Goal: Task Accomplishment & Management: Complete application form

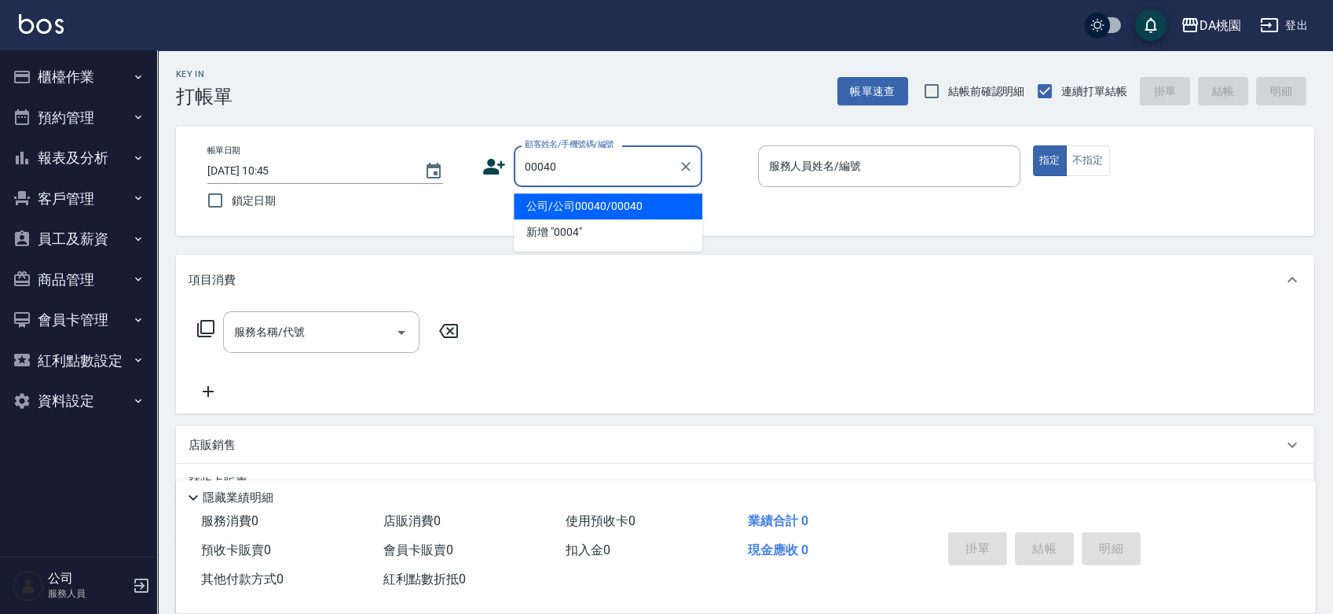
type input "公司/公司00040/00040"
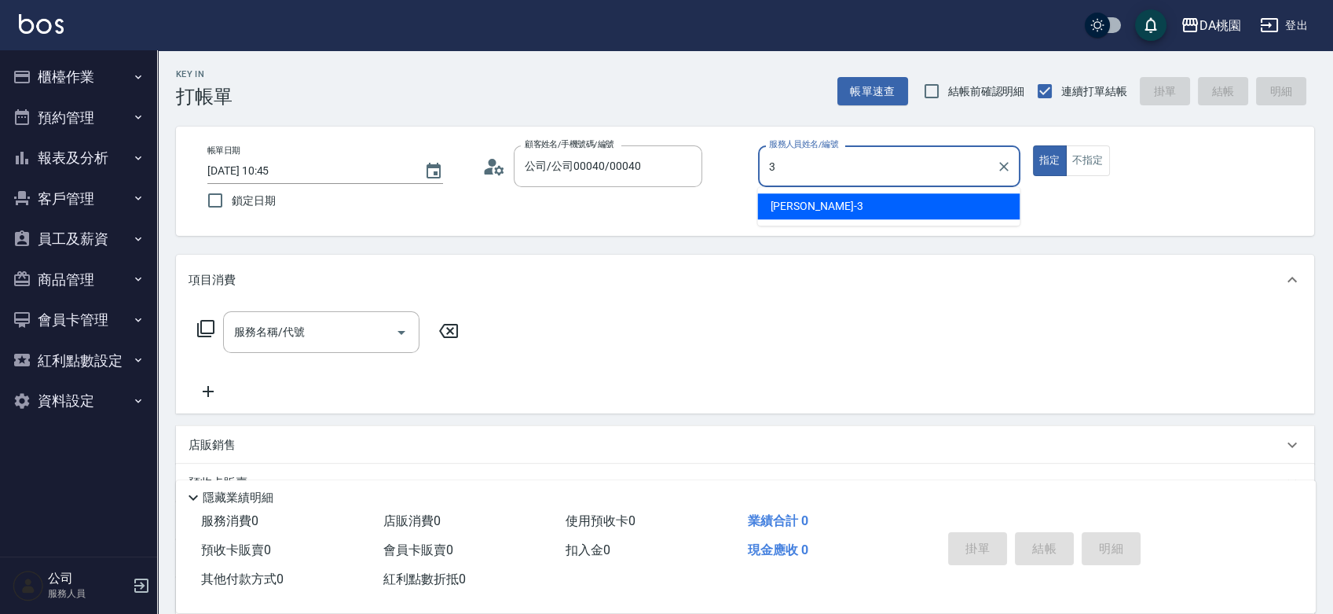
type input "[PERSON_NAME]-3"
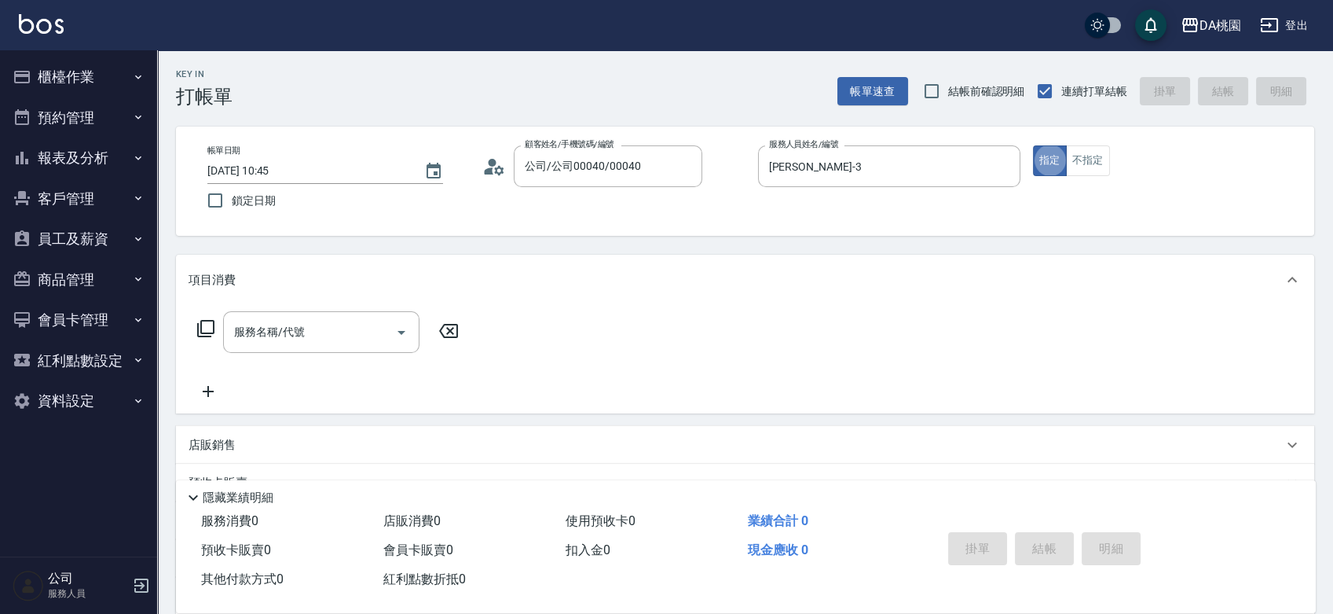
type button "true"
type input "500"
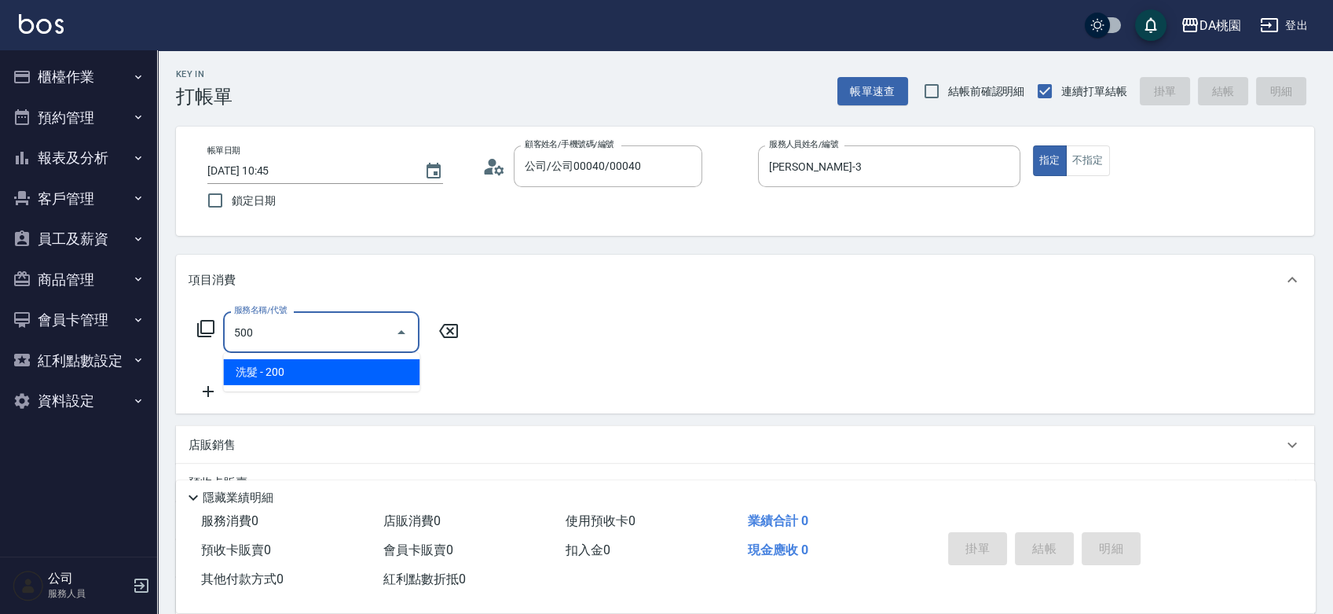
type input "20"
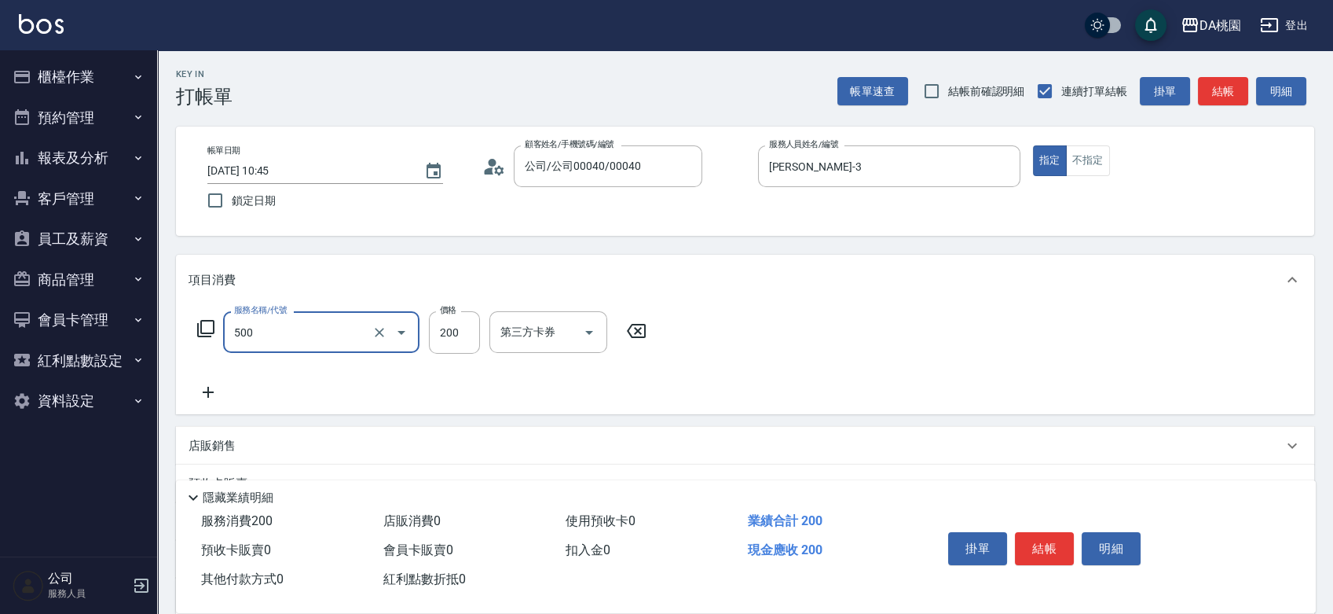
type input "洗髮(500)"
type input "2"
type input "0"
type input "25"
type input "20"
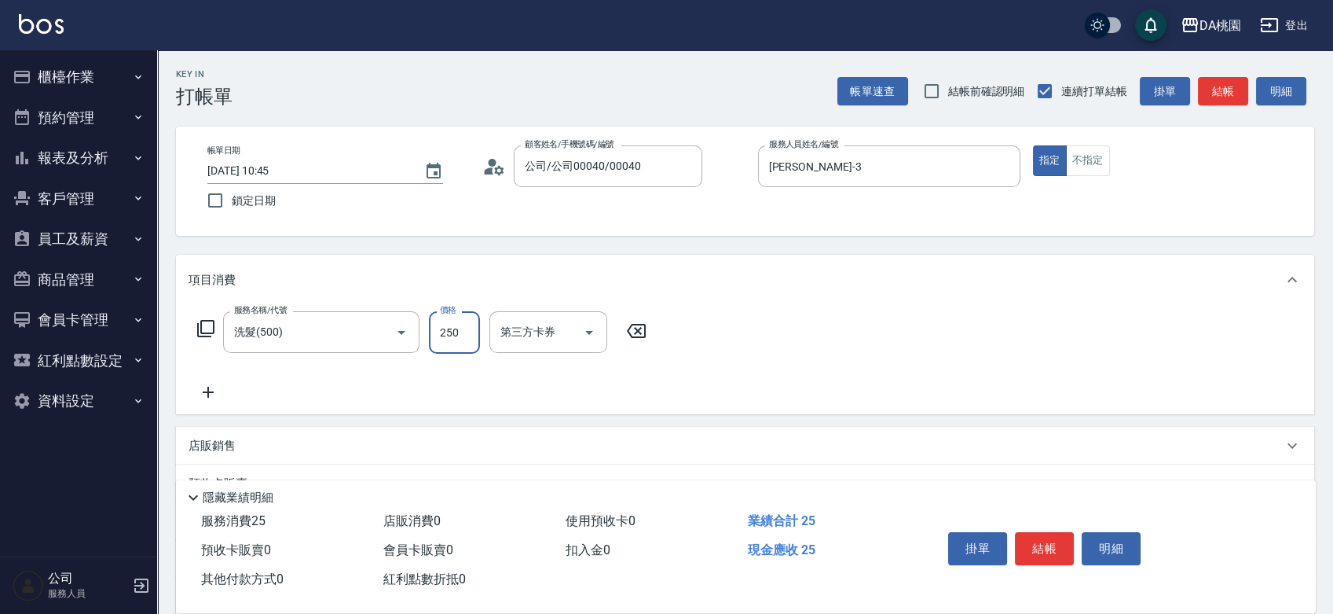
type input "250"
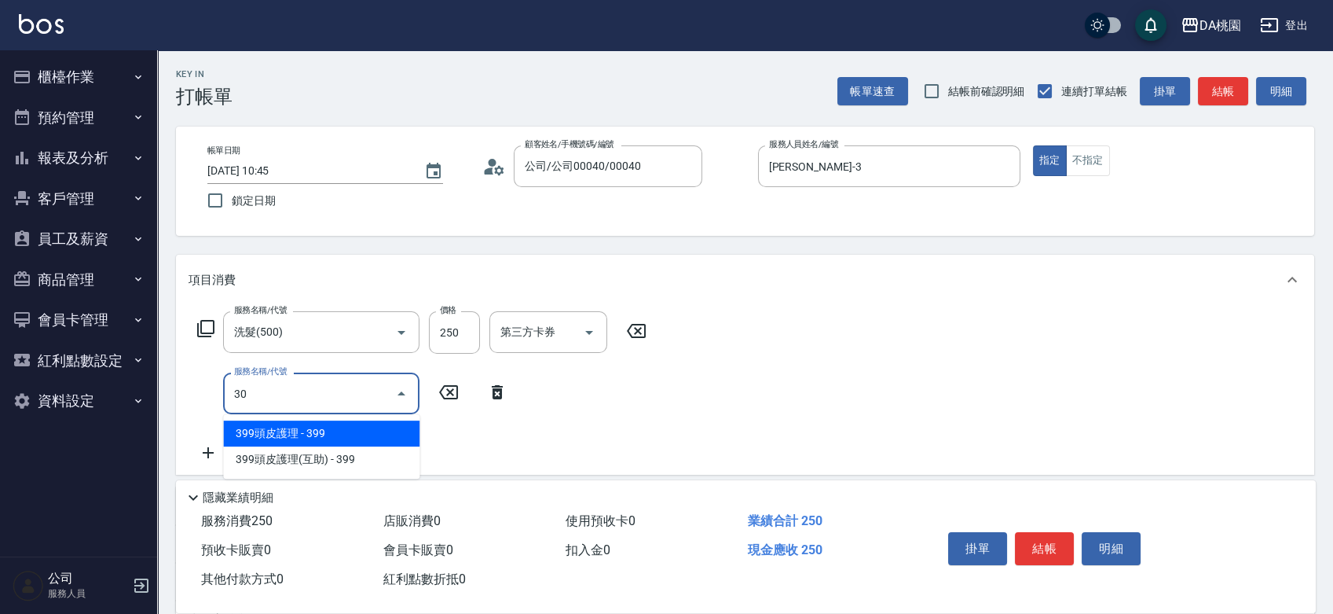
type input "303"
type input "50"
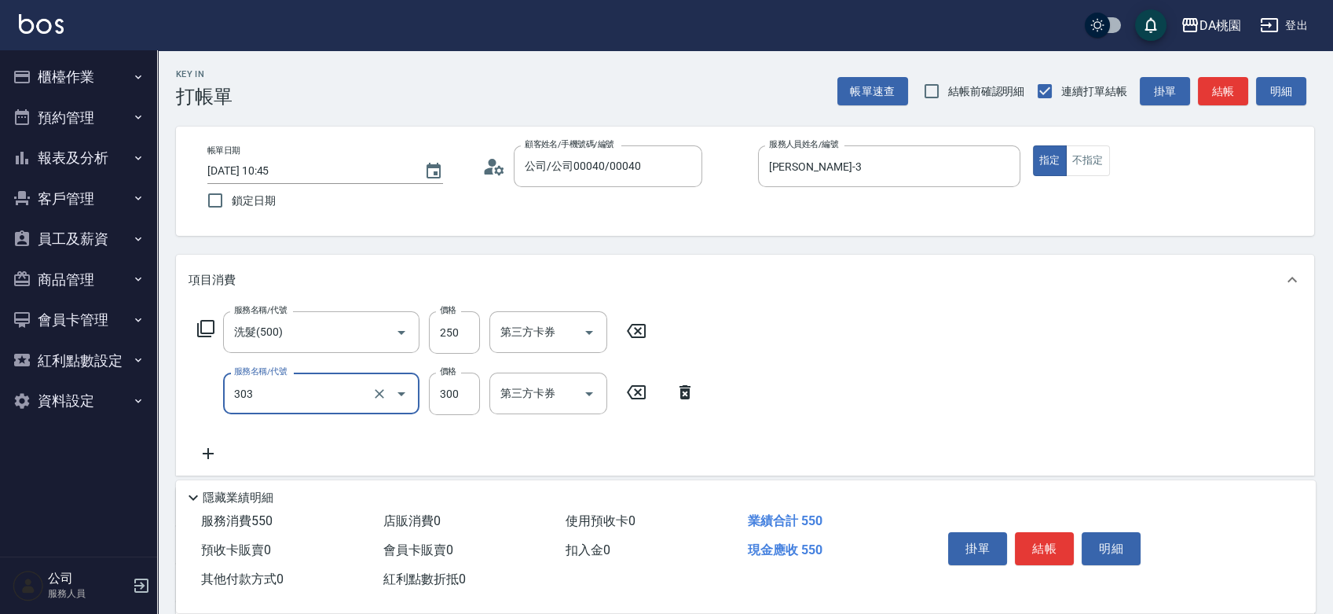
type input "A級剪髮(303)"
type input "20"
type input "350"
type input "60"
type input "350"
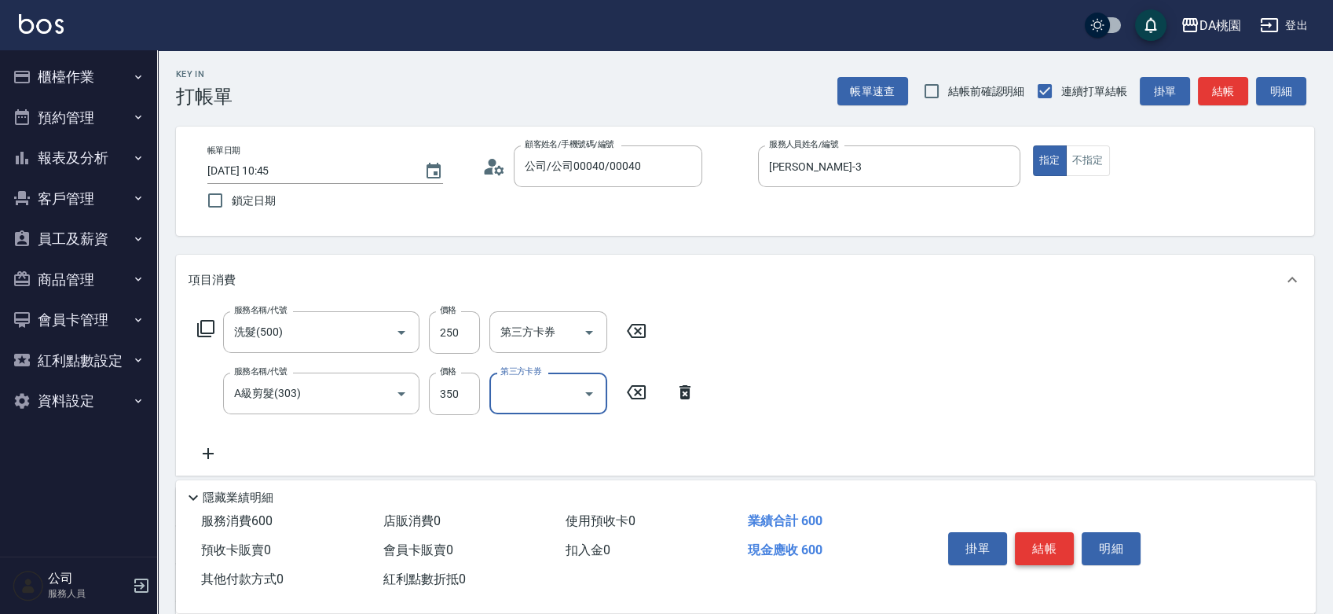
click at [1047, 545] on button "結帳" at bounding box center [1044, 548] width 59 height 33
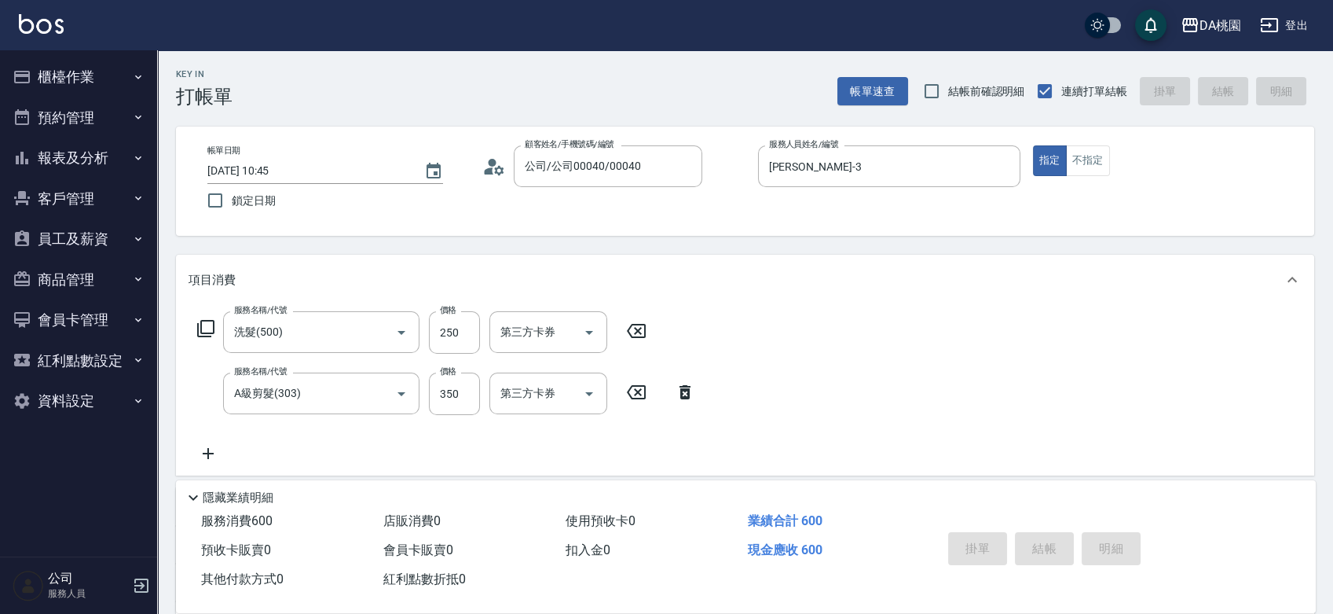
type input "[DATE] 12:33"
type input "0"
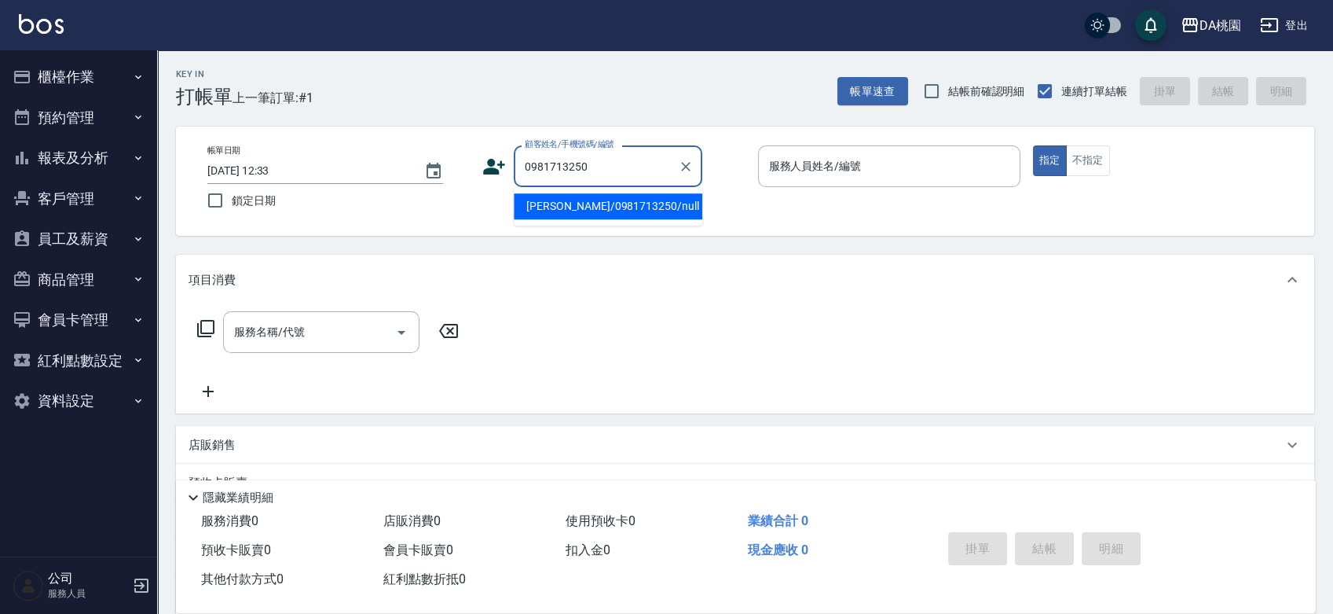
type input "[PERSON_NAME]/0981713250/null"
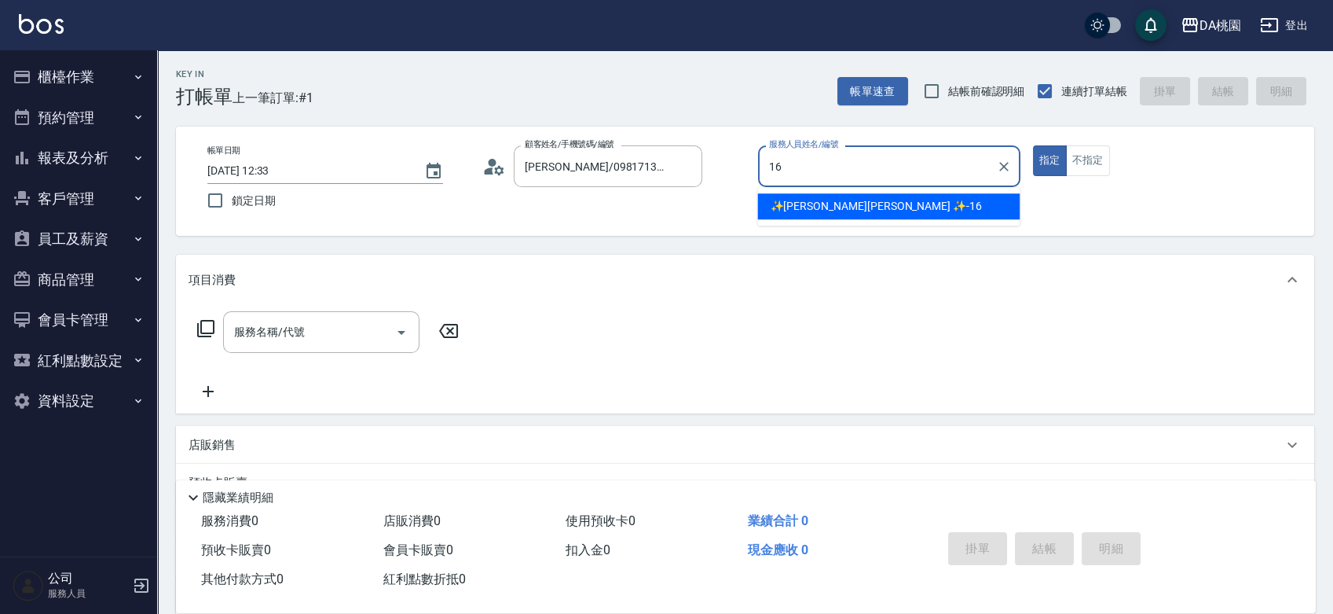
type input "✨[PERSON_NAME][PERSON_NAME] ✨-16"
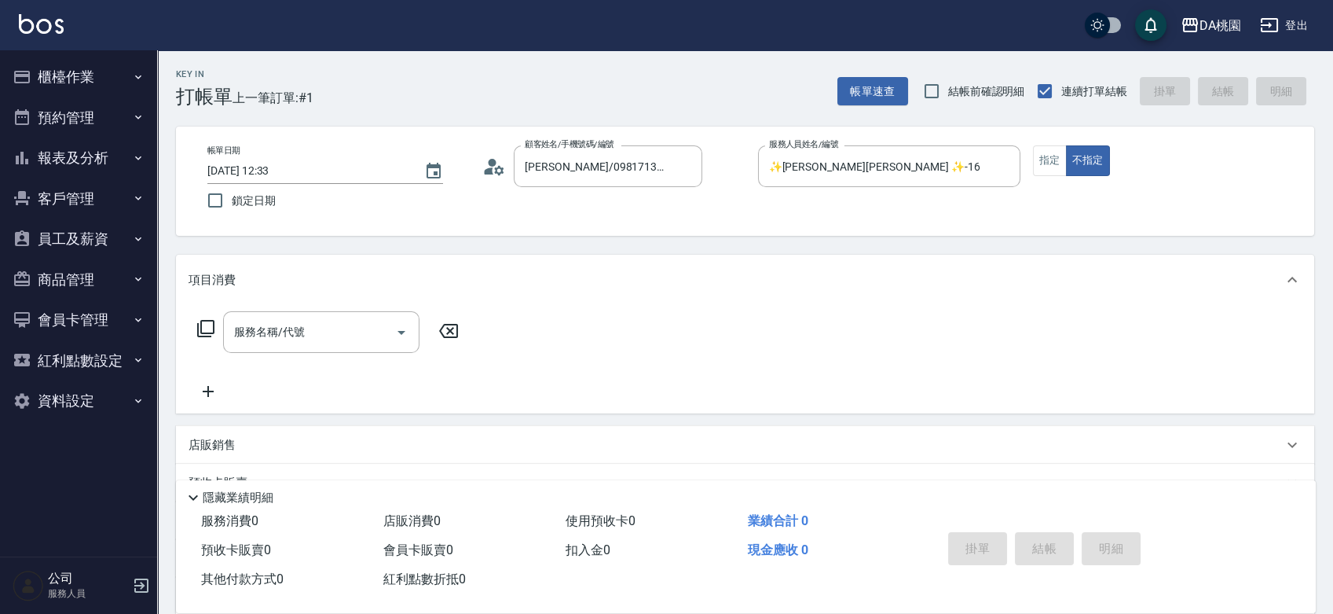
click at [206, 325] on icon at bounding box center [205, 328] width 19 height 19
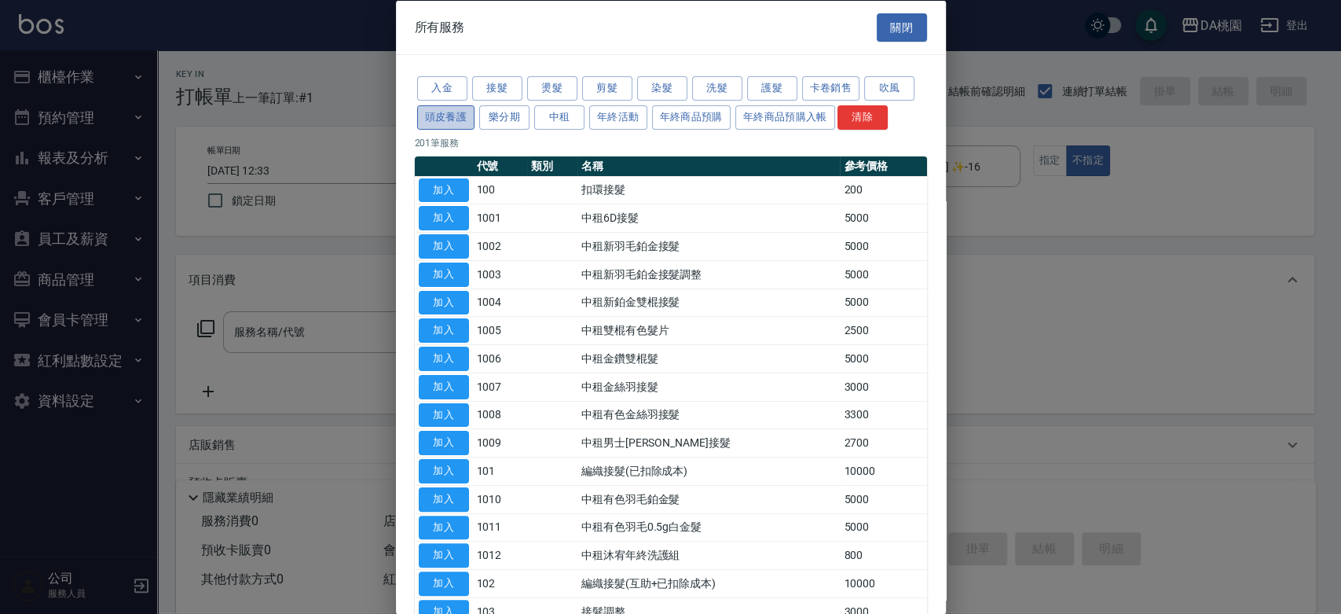
click at [452, 114] on button "頭皮養護" at bounding box center [446, 117] width 58 height 24
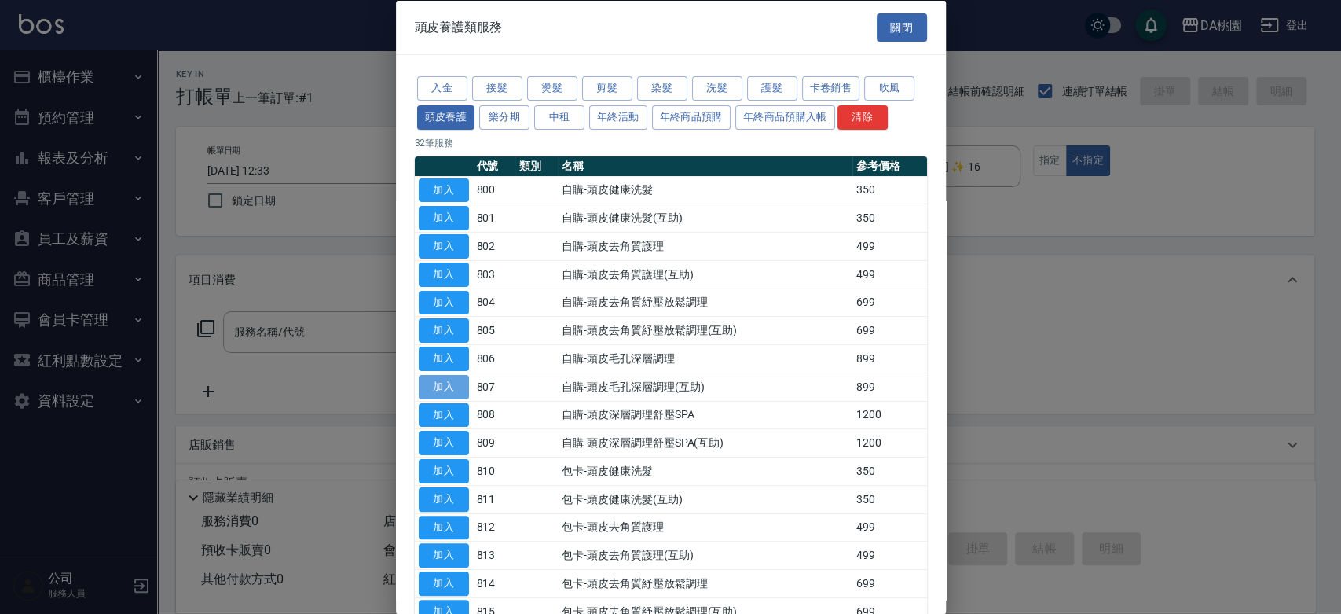
click at [451, 386] on button "加入" at bounding box center [444, 386] width 50 height 24
type input "自購-頭皮毛孔深層調理(互助)(807)"
type input "80"
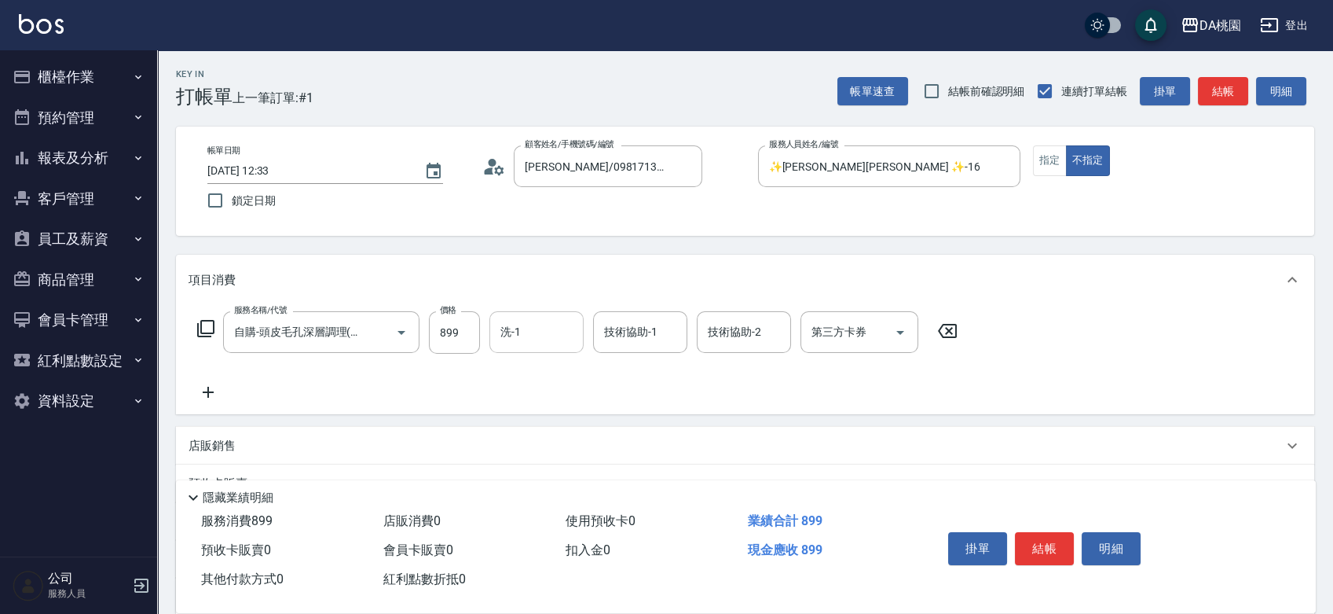
click at [530, 330] on input "洗-1" at bounding box center [537, 332] width 80 height 28
type input "cherry-25"
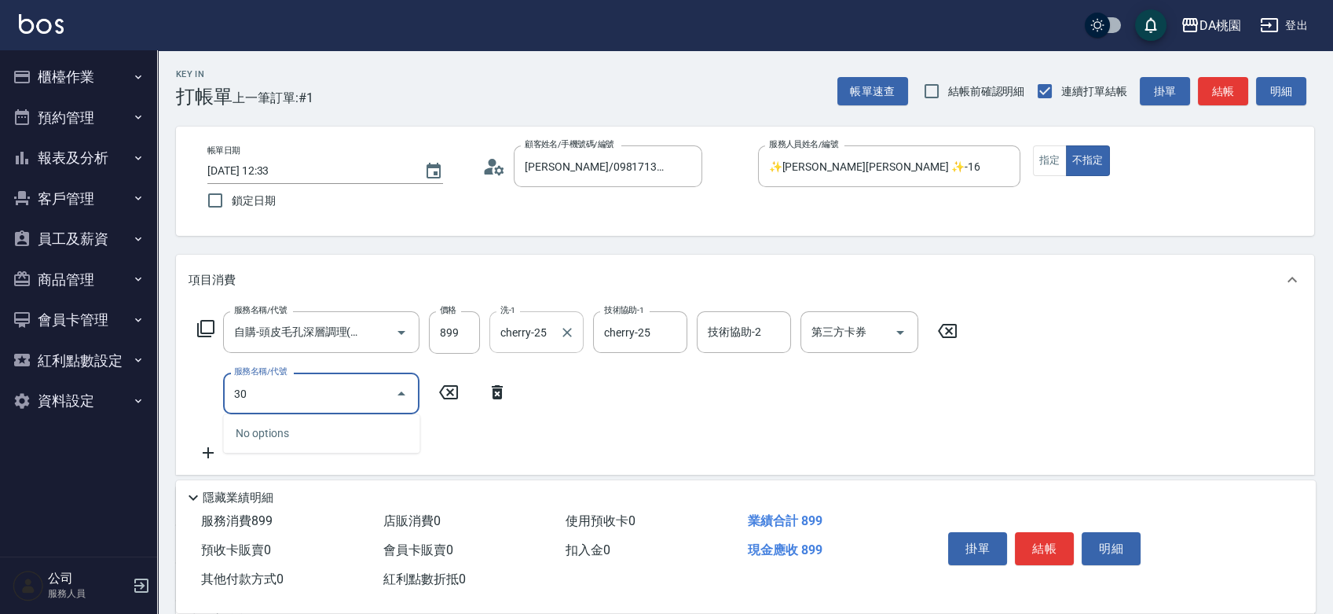
type input "303"
type input "110"
type input "A級剪髮(303)"
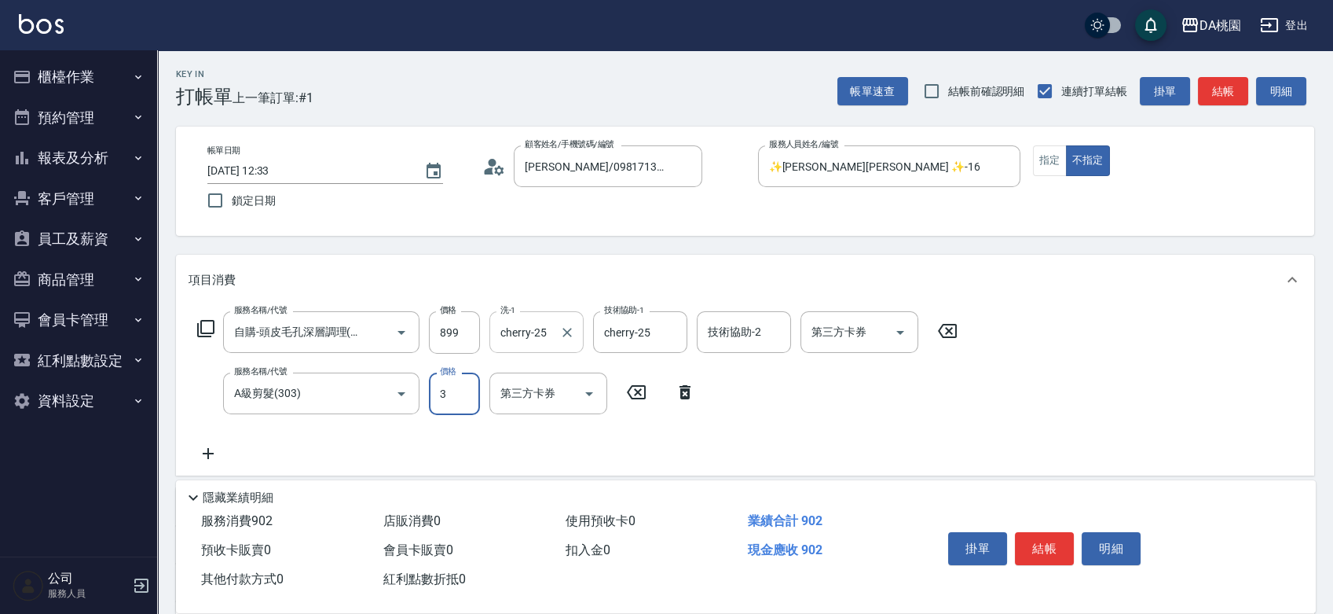
type input "90"
type input "350"
type input "120"
click at [1041, 537] on button "結帳" at bounding box center [1044, 548] width 59 height 33
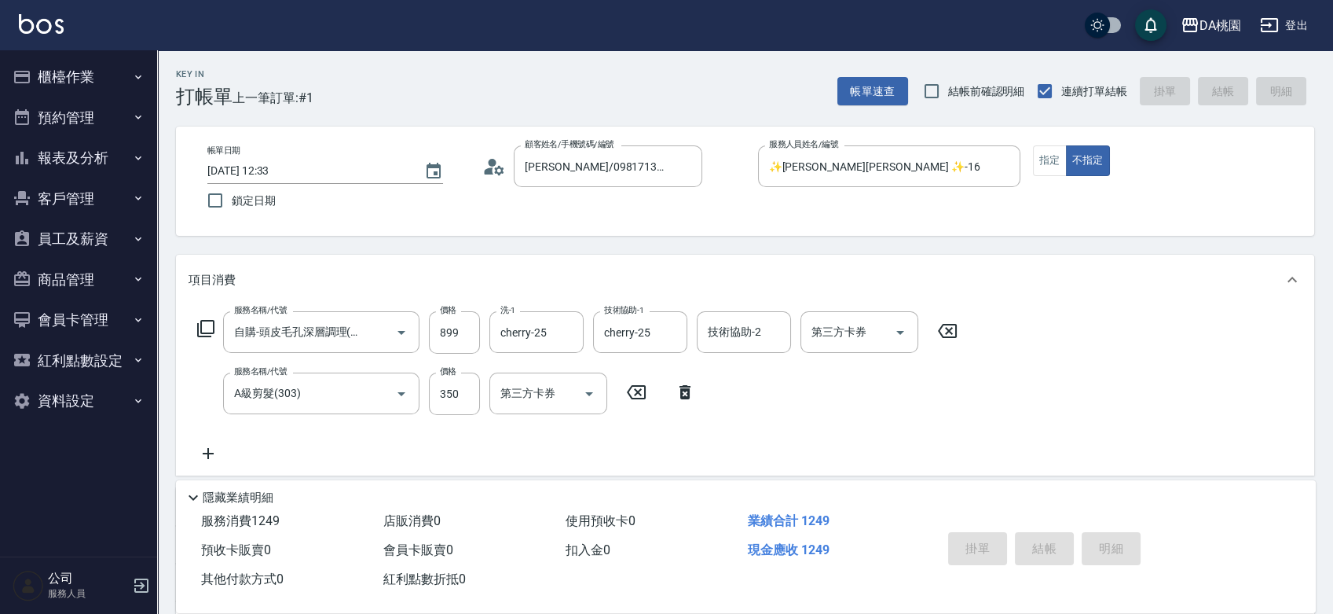
type input "[DATE] 12:34"
type input "0"
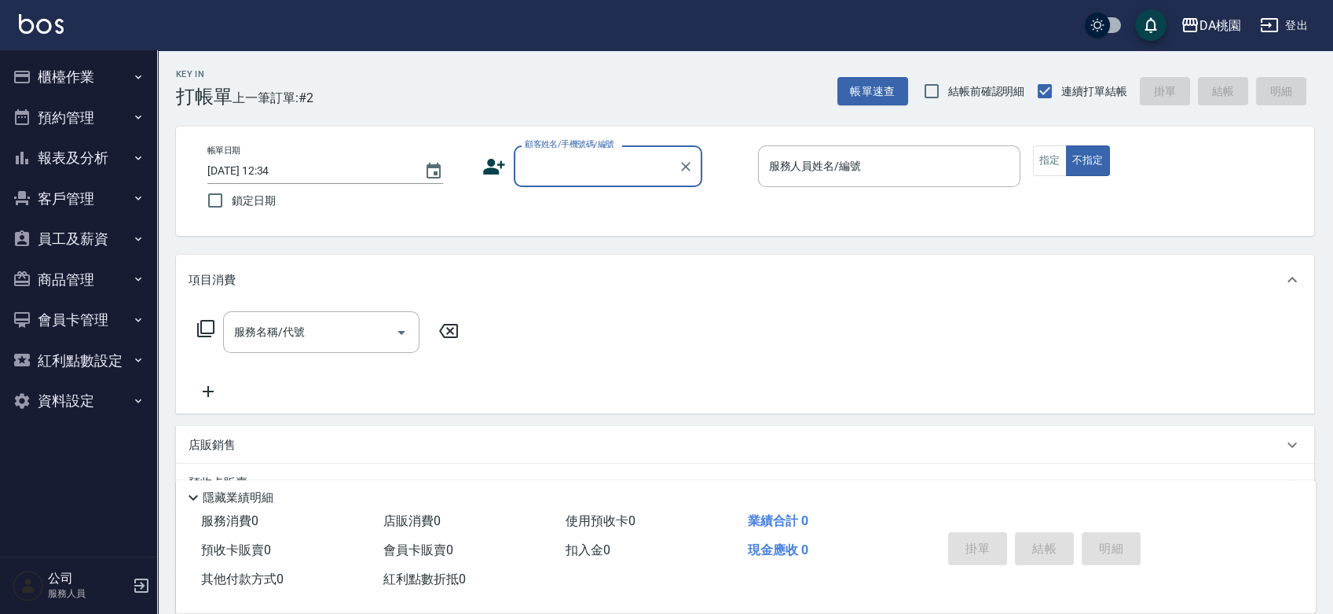
click at [719, 214] on div "帳單日期 [DATE] 12:34 鎖定日期 顧客姓名/手機號碼/編號 顧客姓名/手機號碼/編號 服務人員姓名/編號 服務人員姓名/編號 指定 不指定" at bounding box center [745, 181] width 1101 height 72
click at [546, 166] on input "顧客姓名/手機號碼/編號" at bounding box center [596, 166] width 151 height 28
type input "00040"
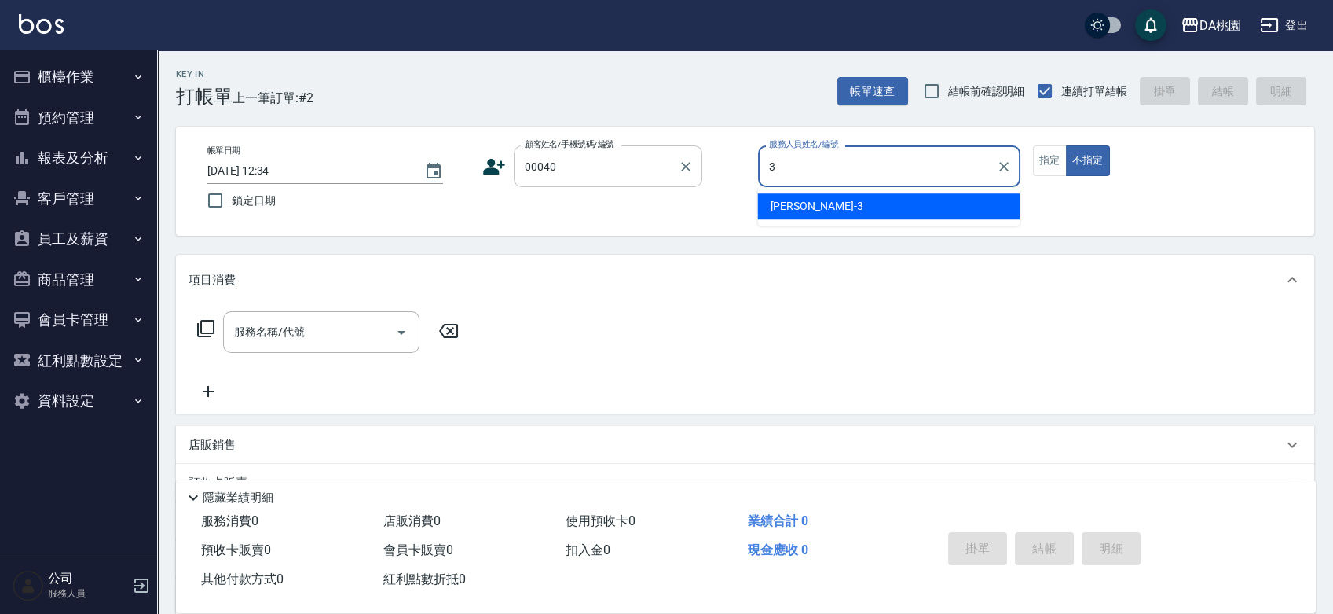
type input "[PERSON_NAME]-3"
type button "false"
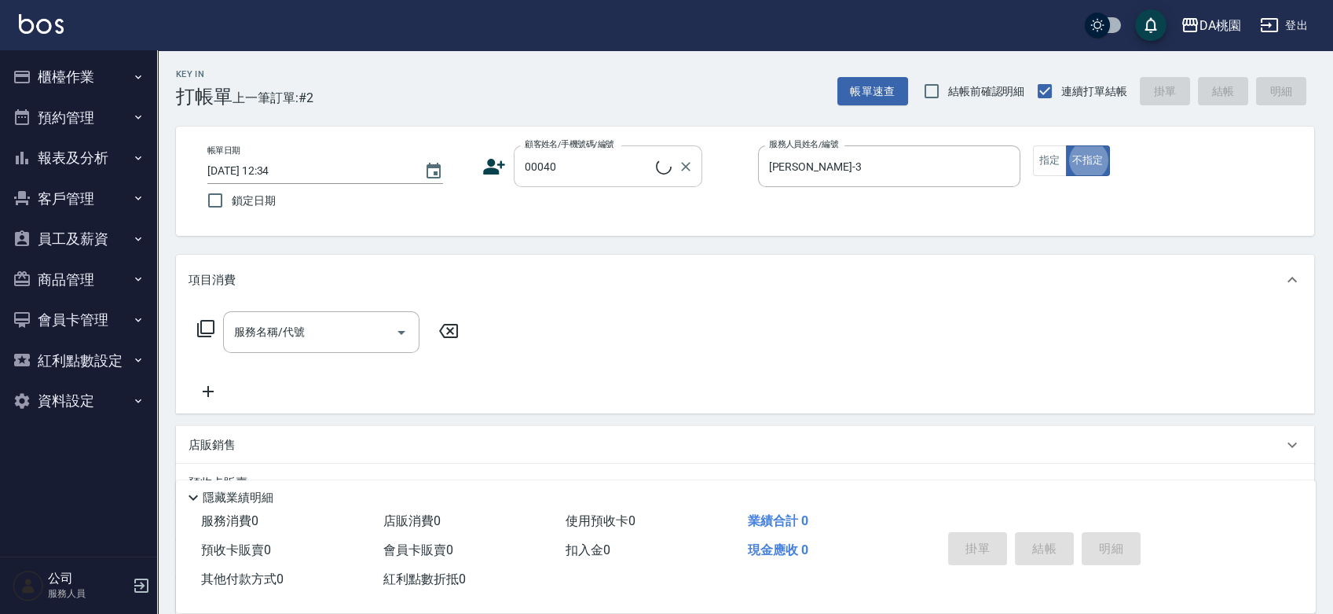
type input "公司/公司00040/00040"
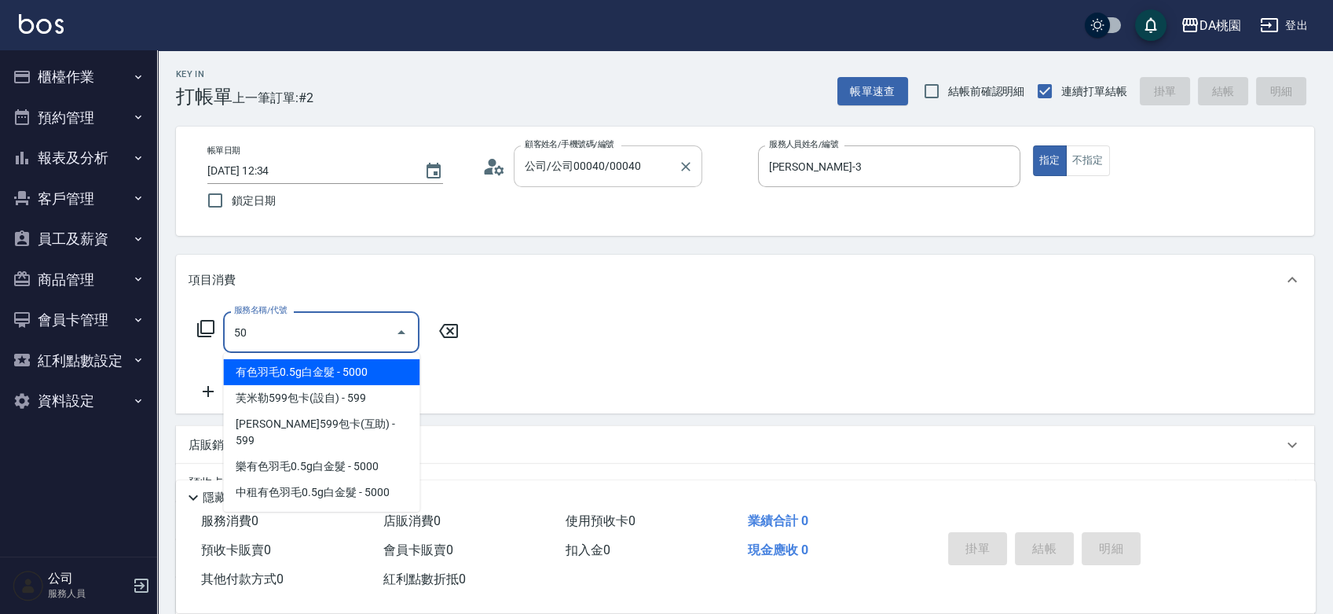
type input "500"
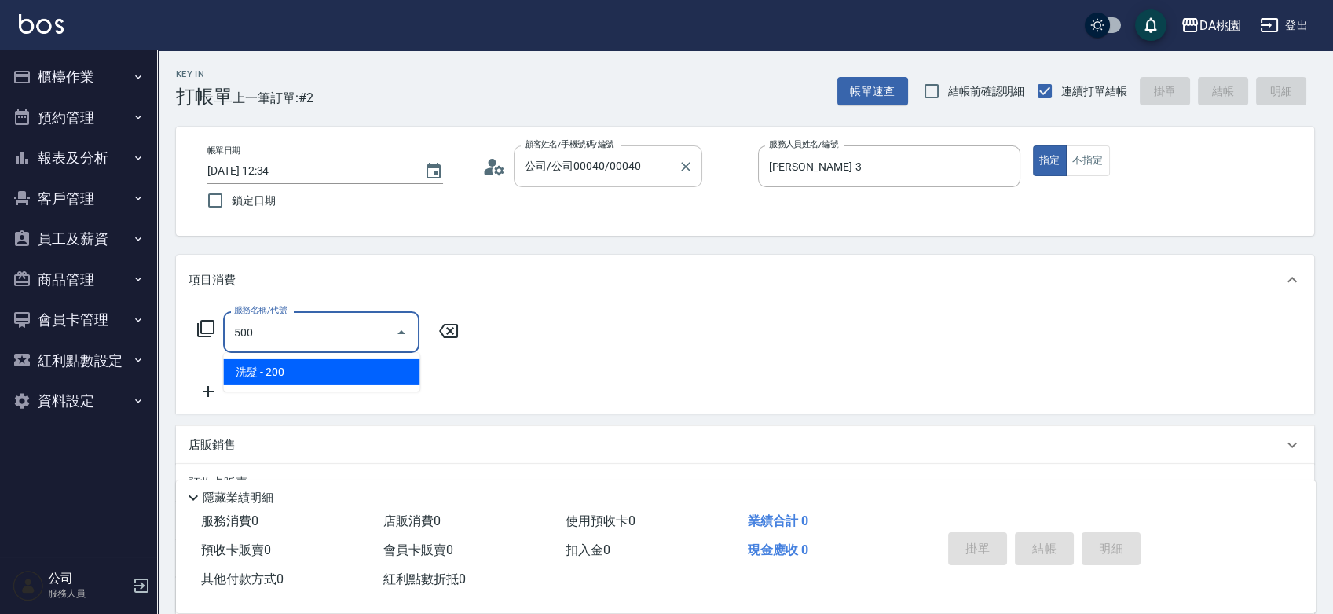
type input "20"
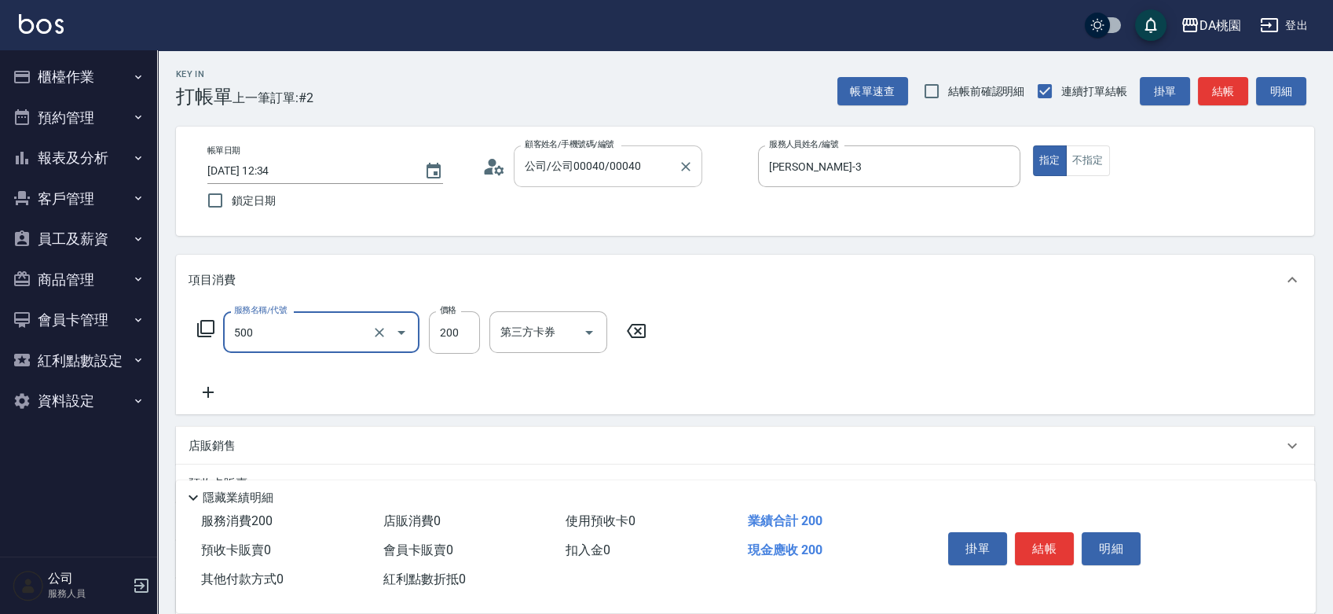
type input "洗髮(500)"
type input "0"
type input "25"
type input "20"
type input "250"
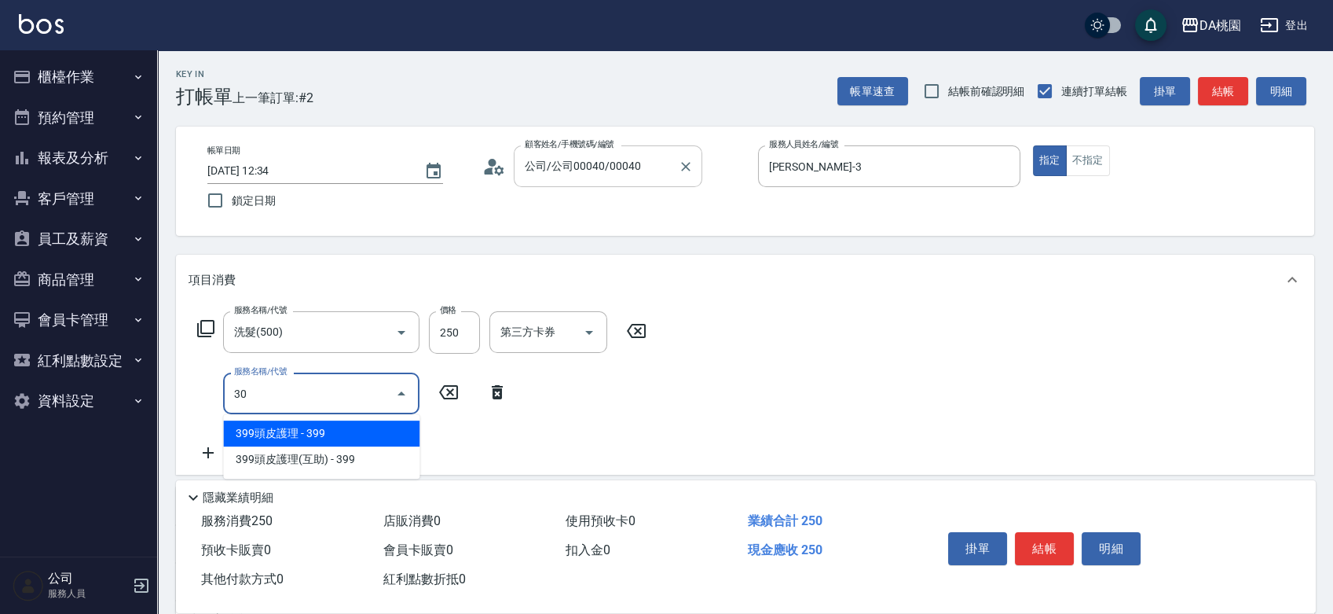
type input "303"
type input "50"
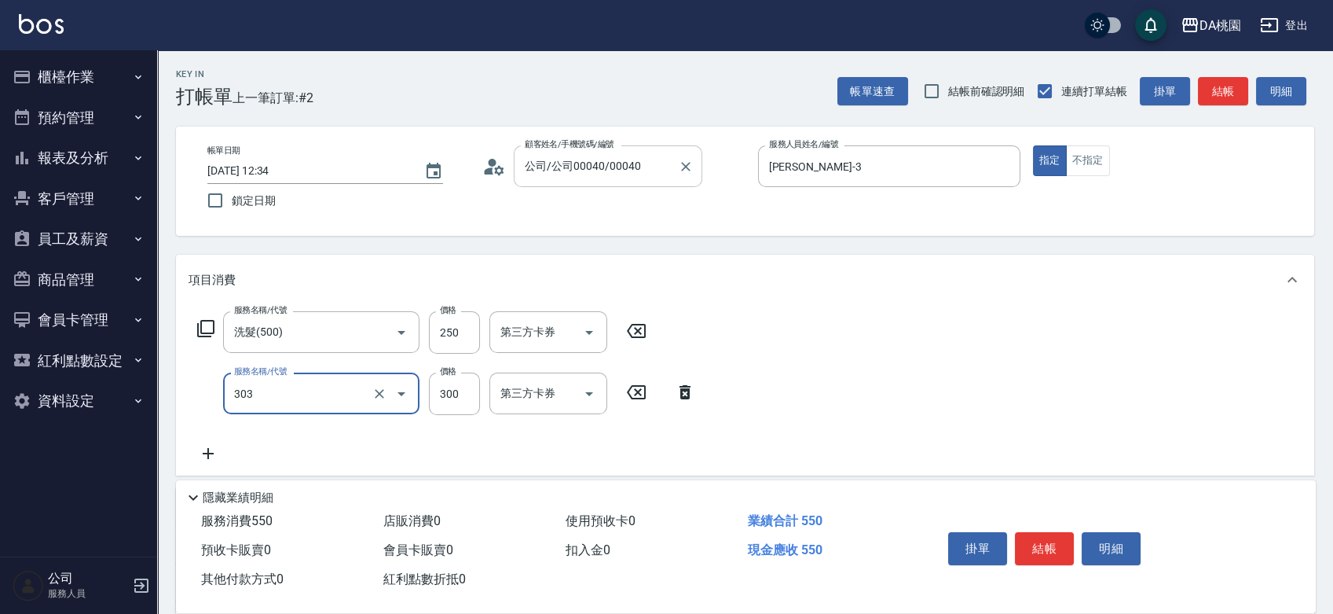
type input "A級剪髮(303)"
type input "3"
type input "20"
type input "35"
type input "60"
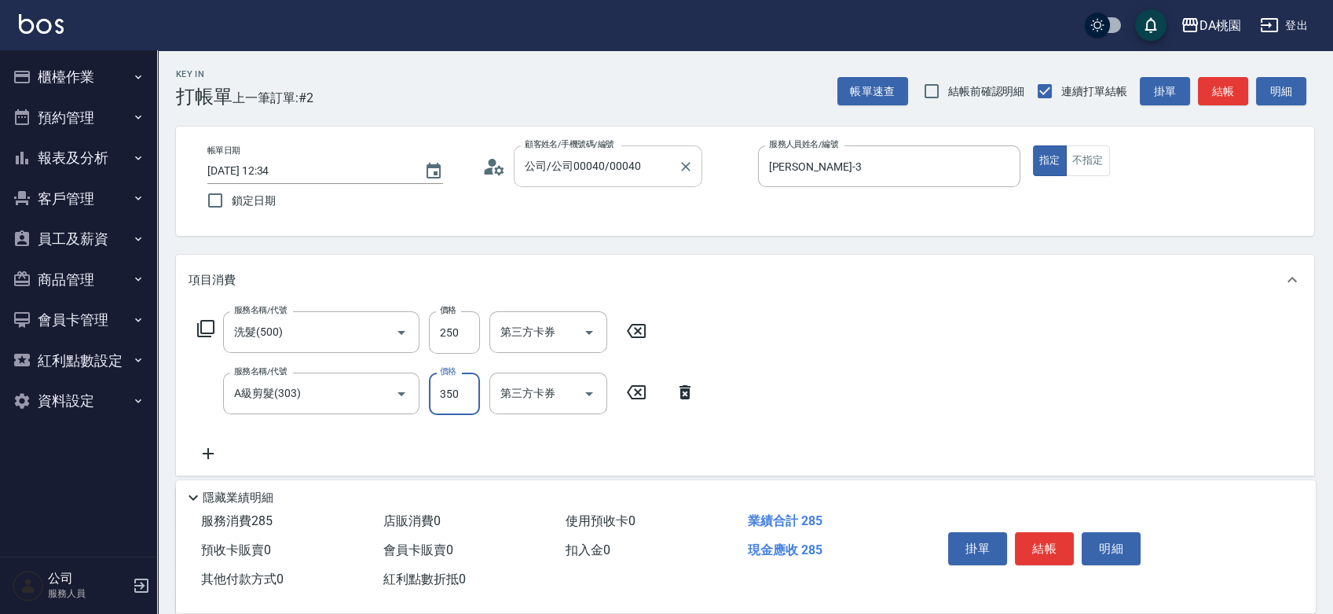
type input "350"
click at [1056, 544] on button "結帳" at bounding box center [1044, 548] width 59 height 33
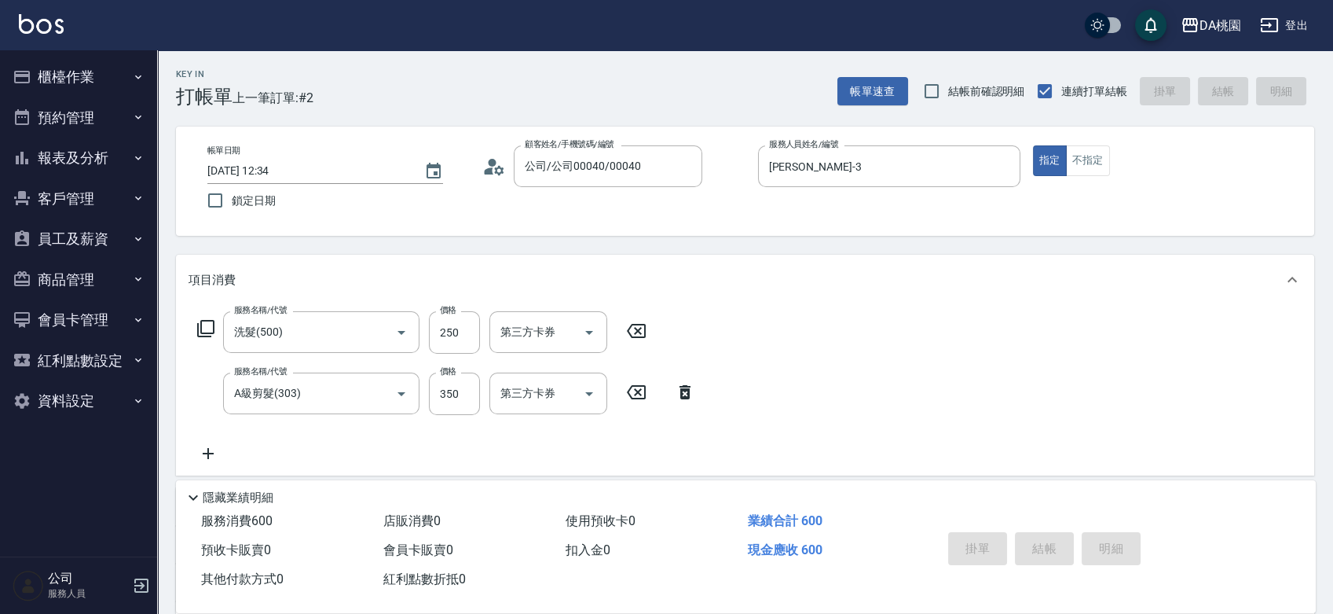
type input "[DATE] 13:17"
type input "0"
